Goal: Transaction & Acquisition: Book appointment/travel/reservation

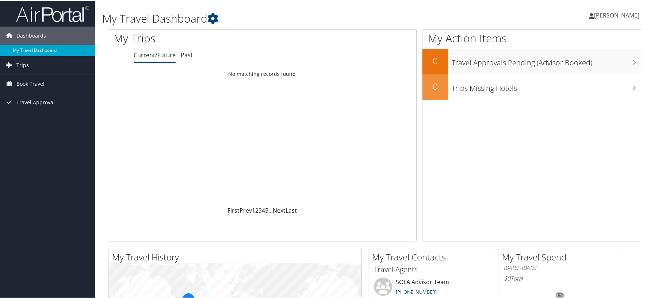
click at [24, 66] on span "Trips" at bounding box center [22, 65] width 12 height 18
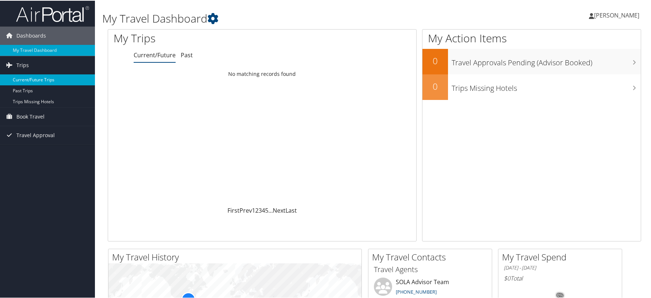
click at [25, 79] on link "Current/Future Trips" at bounding box center [47, 79] width 95 height 11
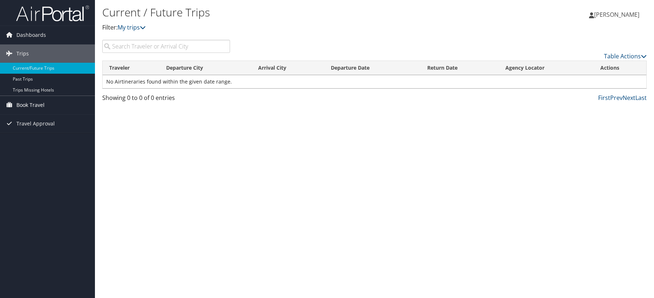
click at [28, 100] on span "Book Travel" at bounding box center [30, 105] width 28 height 18
click at [29, 133] on link "Book/Manage Online Trips" at bounding box center [47, 130] width 95 height 11
